Goal: Use online tool/utility: Utilize a website feature to perform a specific function

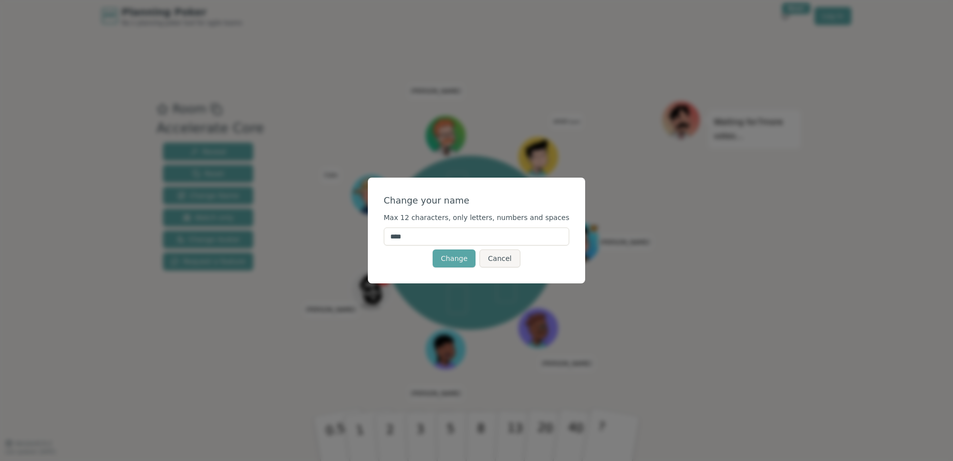
drag, startPoint x: 437, startPoint y: 235, endPoint x: 373, endPoint y: 232, distance: 63.9
click at [373, 232] on div "Change your name Max 12 characters, only letters, numbers and spaces **** Chang…" at bounding box center [476, 230] width 953 height 461
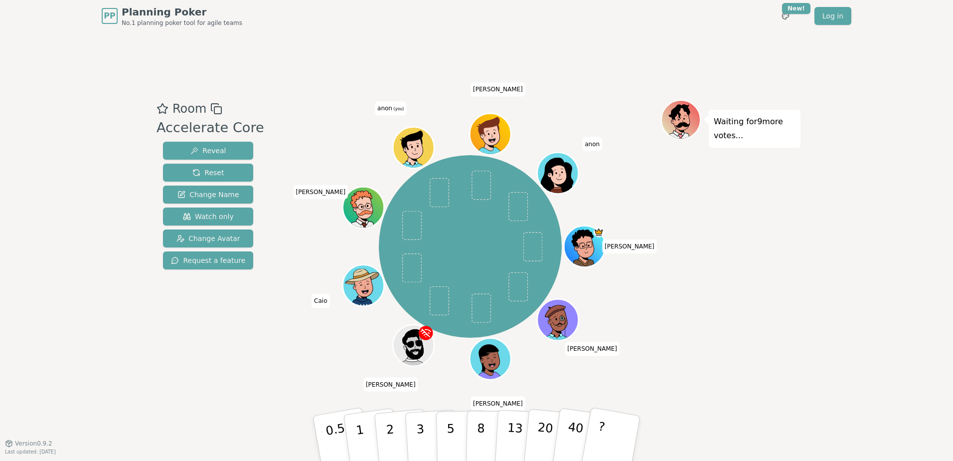
click at [463, 89] on div "Room Accelerate Core Reveal Reset Change Name Watch only Change Avatar Request …" at bounding box center [477, 237] width 648 height 411
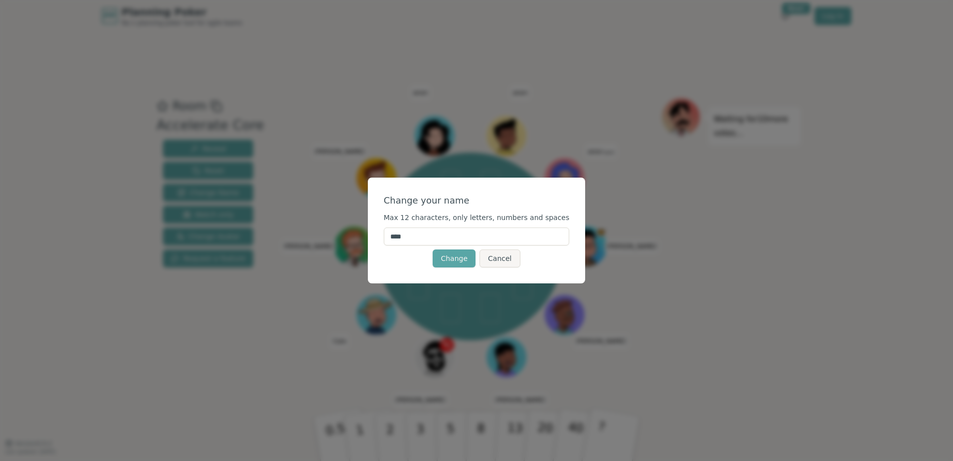
drag, startPoint x: 460, startPoint y: 230, endPoint x: 265, endPoint y: 207, distance: 196.2
click at [279, 219] on div "Change your name Max 12 characters, only letters, numbers and spaces **** Chang…" at bounding box center [476, 230] width 953 height 461
click at [422, 242] on input "****" at bounding box center [477, 236] width 186 height 18
type input "*****"
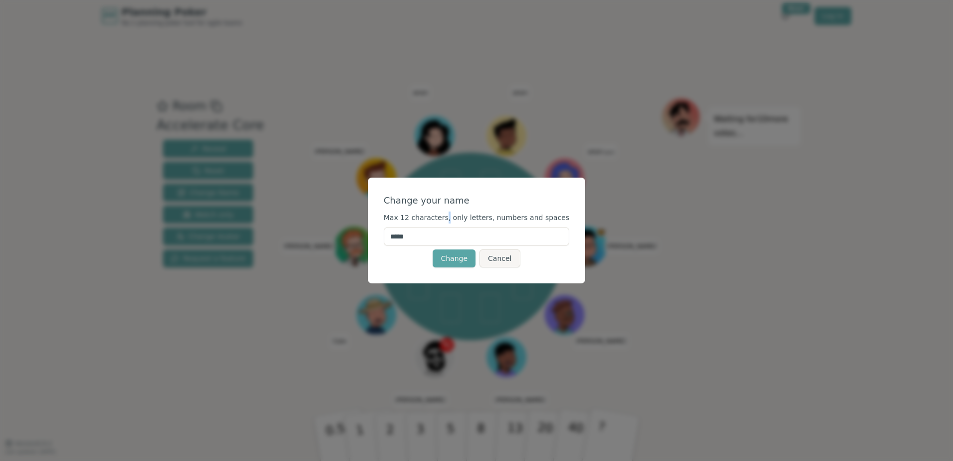
click at [454, 220] on span "Max 12 characters, only letters, numbers and spaces" at bounding box center [477, 217] width 186 height 8
drag, startPoint x: 454, startPoint y: 220, endPoint x: 463, endPoint y: 259, distance: 39.4
click at [463, 259] on button "Change" at bounding box center [454, 258] width 43 height 18
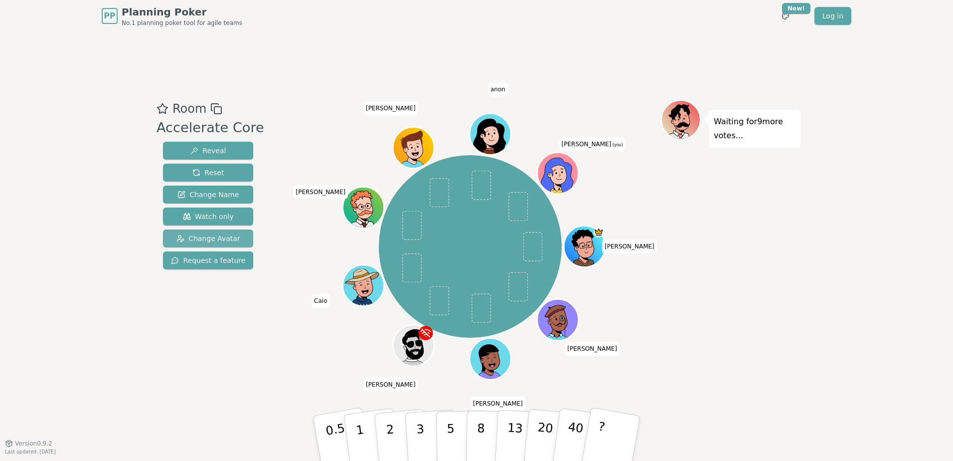
click at [212, 238] on span "Change Avatar" at bounding box center [208, 238] width 64 height 10
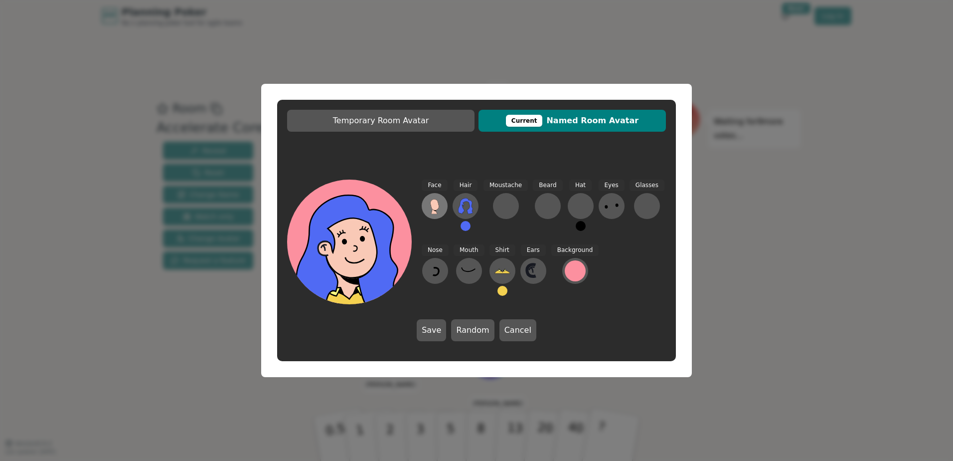
drag, startPoint x: 361, startPoint y: 252, endPoint x: 437, endPoint y: 199, distance: 92.1
click at [362, 251] on icon at bounding box center [355, 261] width 62 height 21
click at [444, 207] on button at bounding box center [435, 206] width 26 height 26
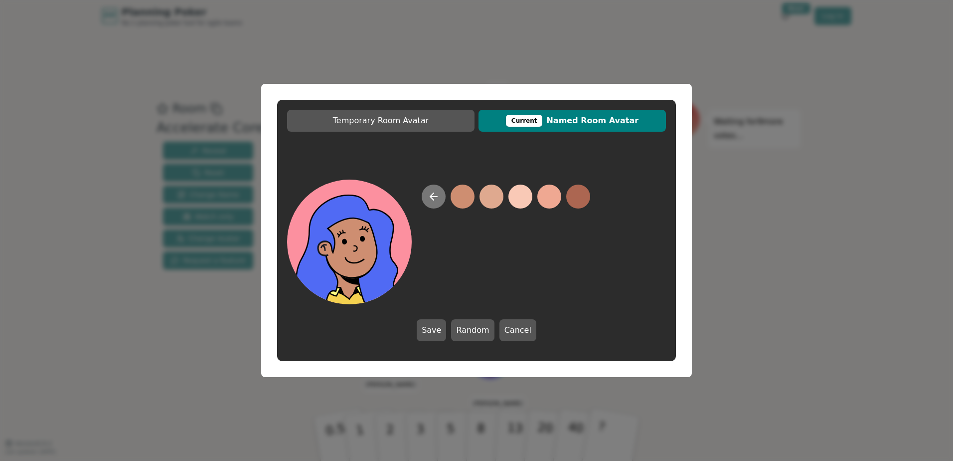
click at [427, 203] on button at bounding box center [434, 196] width 24 height 24
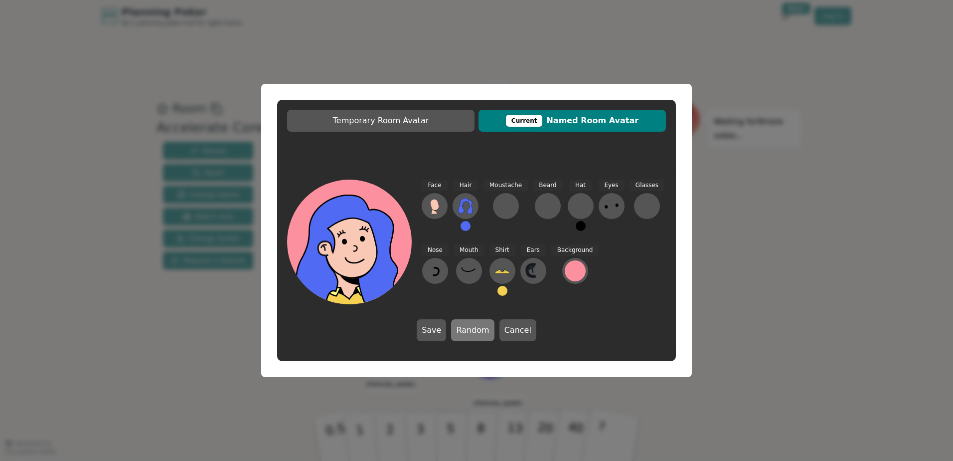
click at [468, 329] on button "Random" at bounding box center [472, 330] width 43 height 22
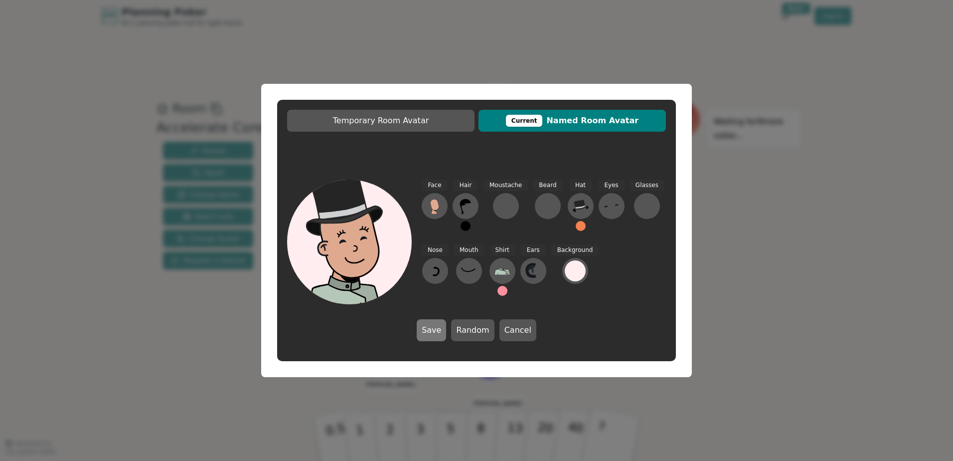
click at [441, 330] on button "Save" at bounding box center [431, 330] width 29 height 22
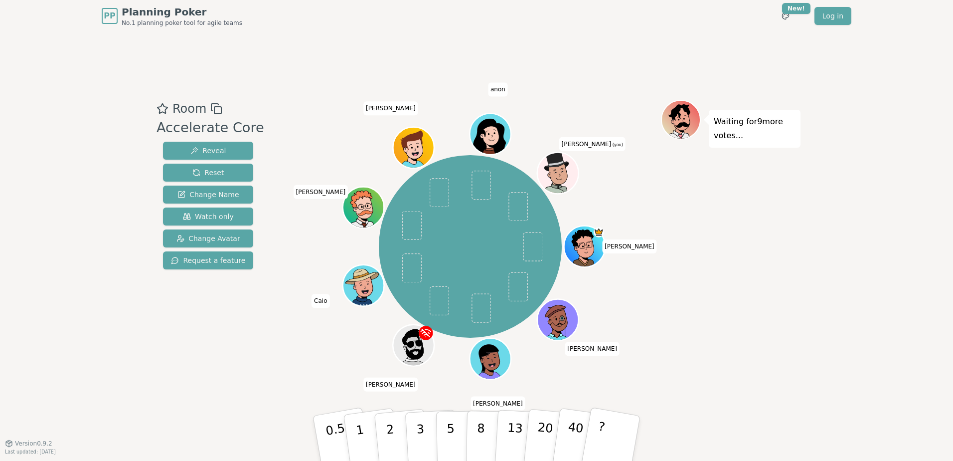
click at [740, 181] on div "Waiting for 9 more votes..." at bounding box center [731, 238] width 140 height 276
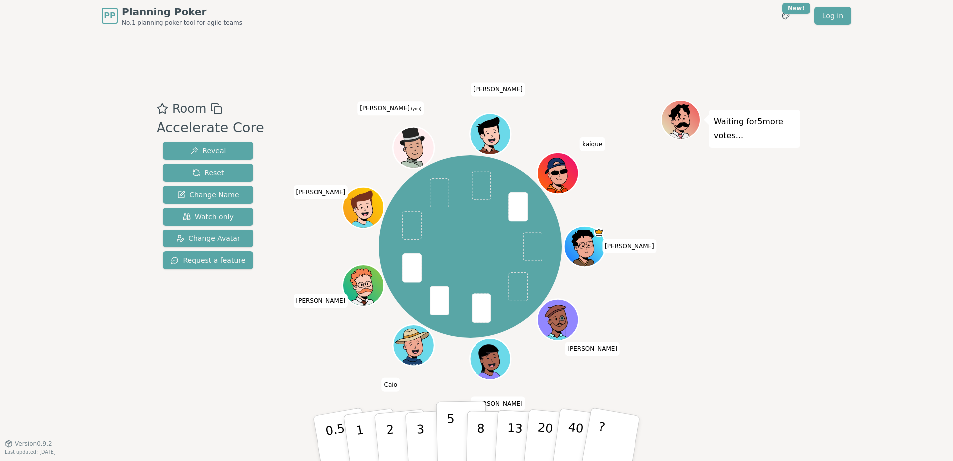
drag, startPoint x: 453, startPoint y: 423, endPoint x: 455, endPoint y: 419, distance: 5.1
click at [453, 423] on p "5" at bounding box center [451, 438] width 8 height 54
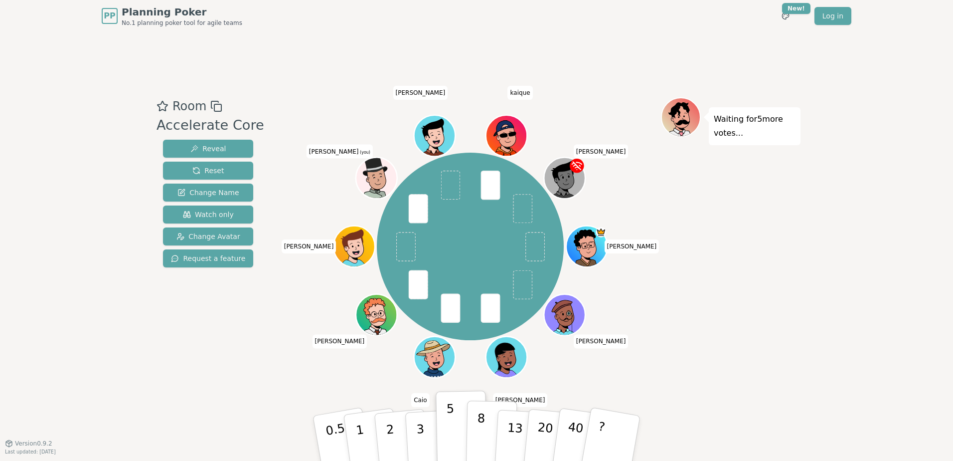
click at [477, 436] on p "8" at bounding box center [481, 438] width 8 height 54
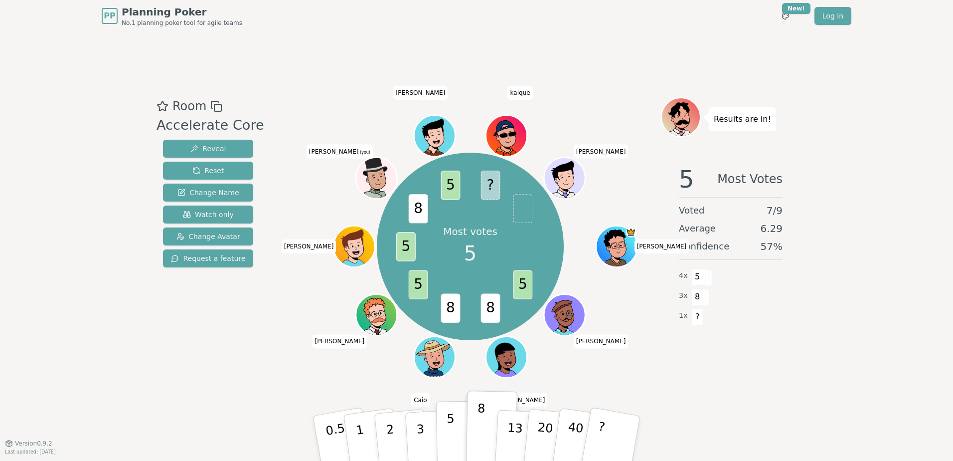
click at [449, 425] on p "5" at bounding box center [451, 438] width 8 height 54
